Goal: Transaction & Acquisition: Purchase product/service

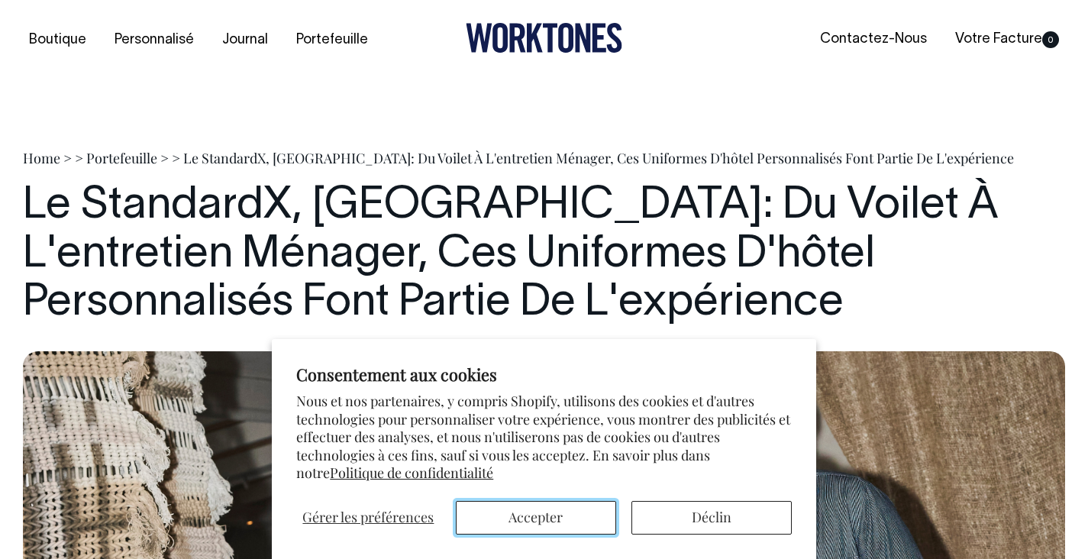
click at [556, 522] on button "Accepter" at bounding box center [536, 518] width 160 height 34
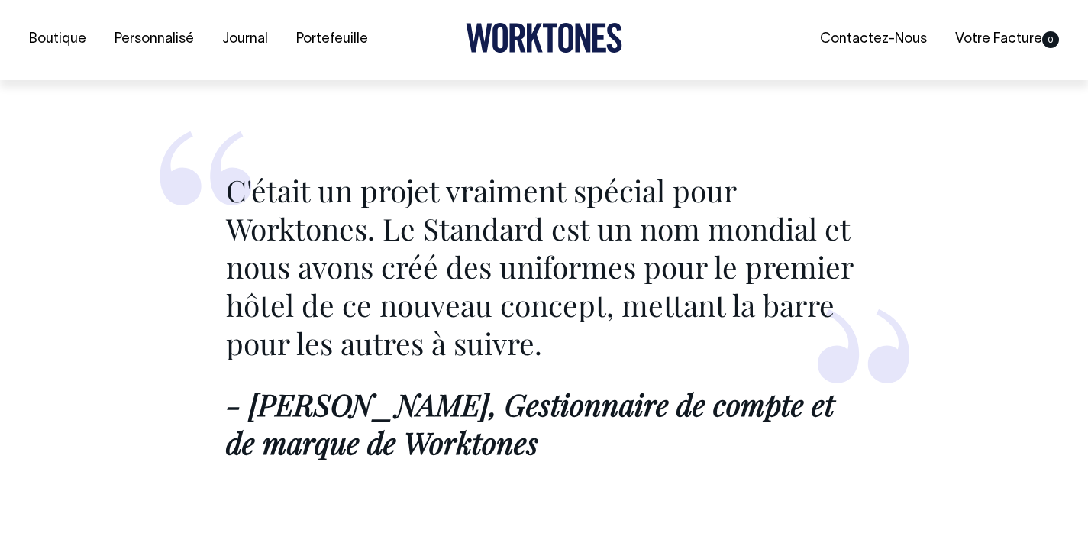
scroll to position [2310, 0]
click at [569, 44] on icon at bounding box center [544, 38] width 157 height 30
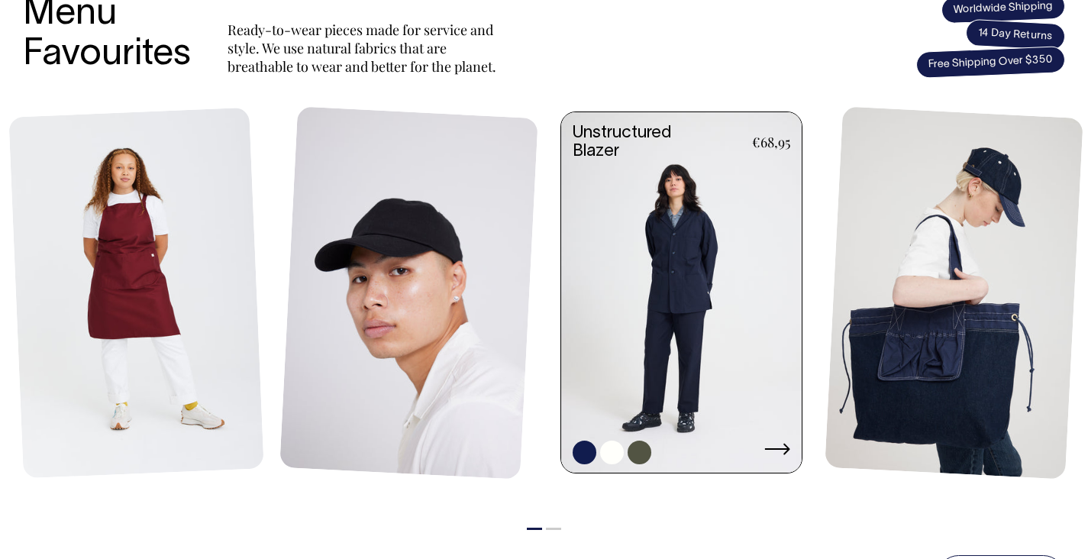
scroll to position [660, 0]
click at [659, 249] on link at bounding box center [681, 294] width 241 height 364
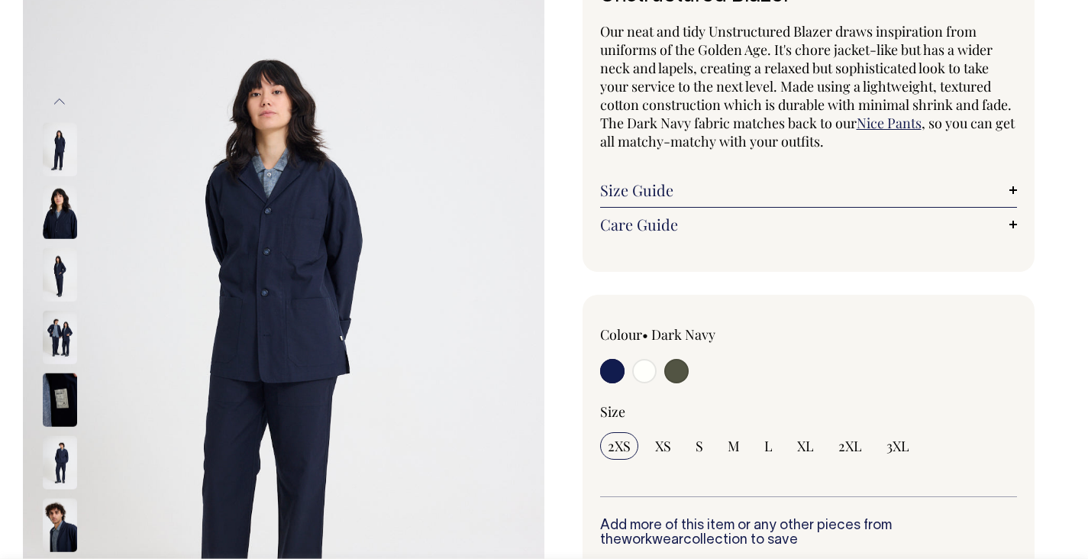
scroll to position [134, 0]
click at [70, 280] on img at bounding box center [60, 273] width 34 height 53
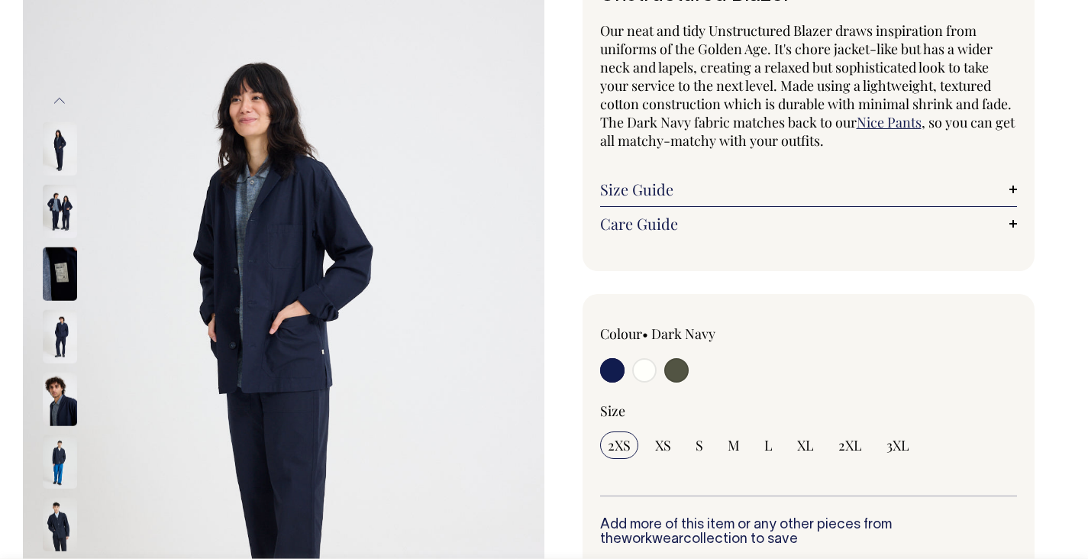
click at [679, 372] on input "radio" at bounding box center [677, 370] width 24 height 24
radio input "true"
select select "Olive"
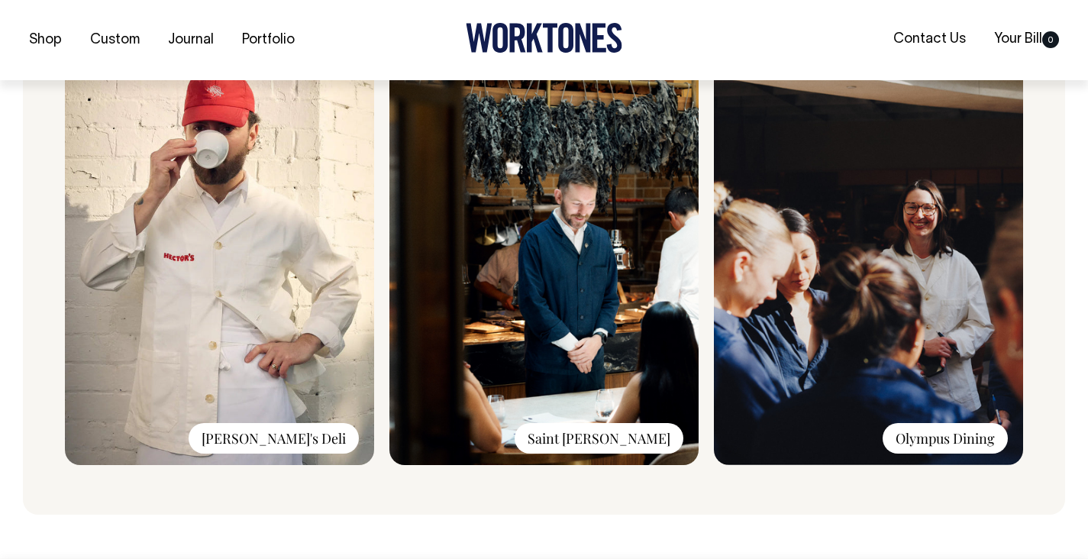
scroll to position [1234, 0]
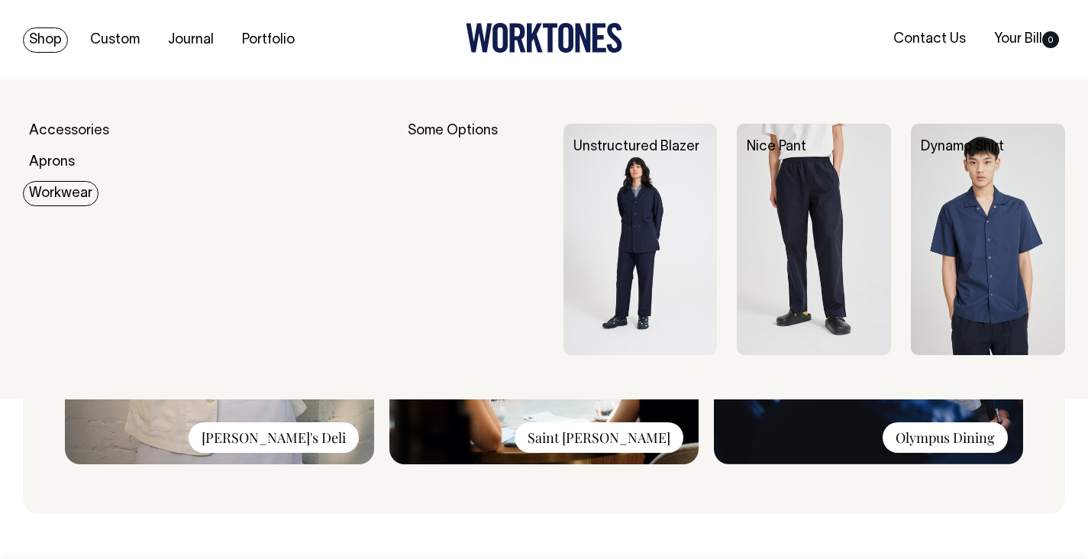
click at [47, 188] on link "Workwear" at bounding box center [61, 193] width 76 height 25
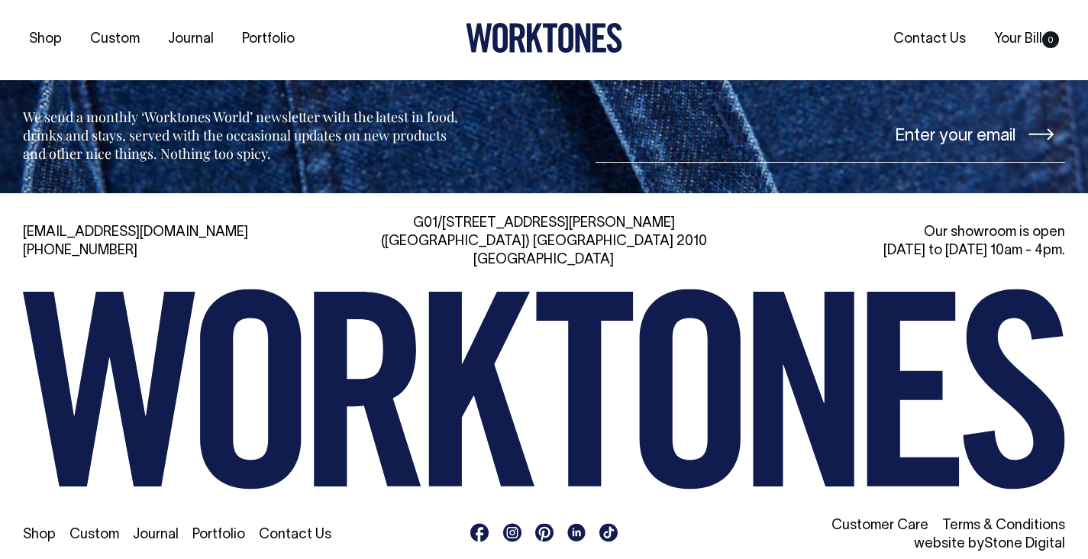
scroll to position [1454, 0]
